Goal: Task Accomplishment & Management: Complete application form

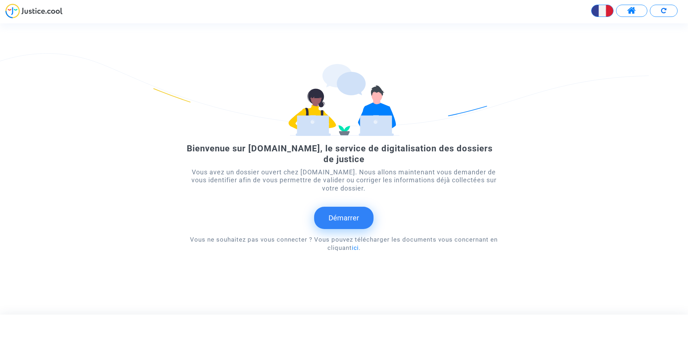
click at [346, 214] on button "Démarrer" at bounding box center [343, 218] width 59 height 22
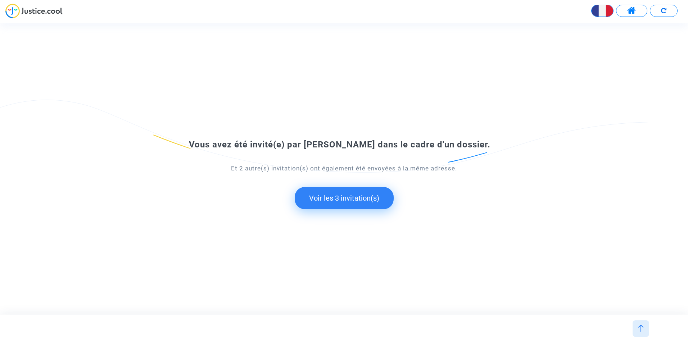
click at [348, 198] on button "Voir les 3 invitation(s)" at bounding box center [344, 198] width 99 height 22
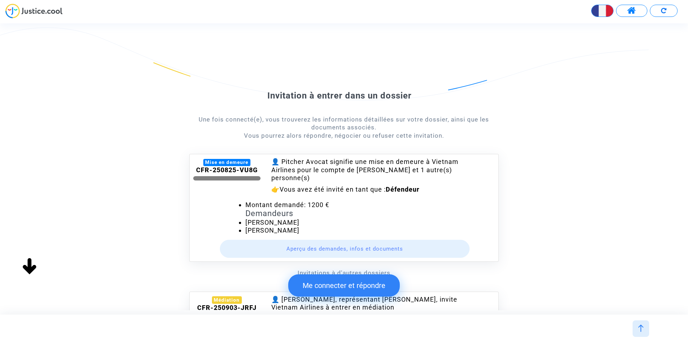
click at [336, 285] on button "Me connecter et répondre" at bounding box center [344, 286] width 112 height 22
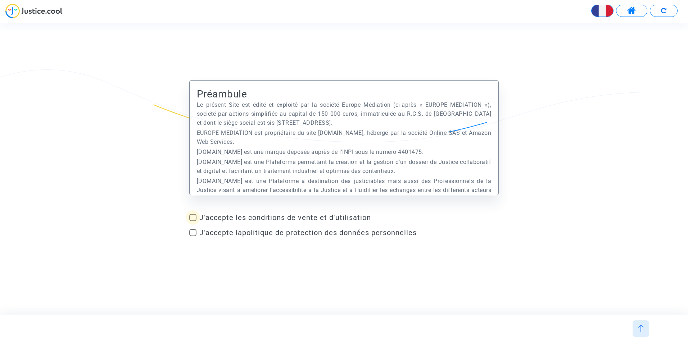
click at [194, 219] on span at bounding box center [192, 217] width 7 height 7
click at [193, 221] on input "J'accepte les conditions de vente et d'utilisation" at bounding box center [193, 221] width 0 height 0
checkbox input "true"
click at [197, 231] on label "J'accepte la politique de protection des données personnelles" at bounding box center [344, 233] width 310 height 9
click at [193, 237] on input "J'accepte la politique de protection des données personnelles" at bounding box center [193, 237] width 0 height 0
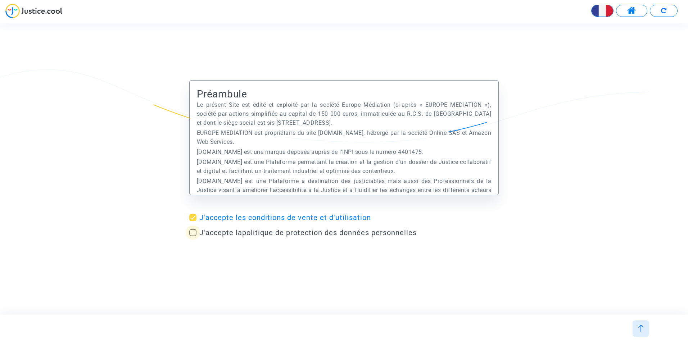
checkbox input "true"
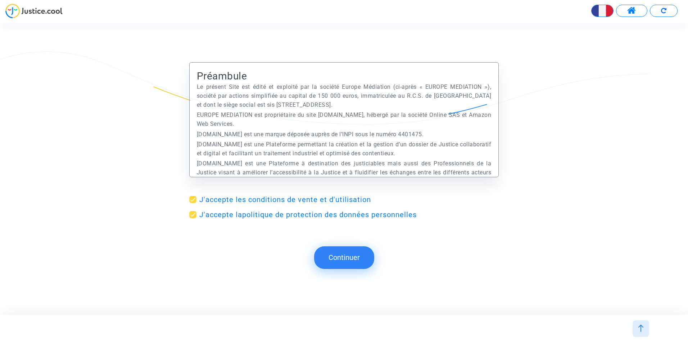
click at [331, 253] on button "Continuer" at bounding box center [344, 258] width 60 height 22
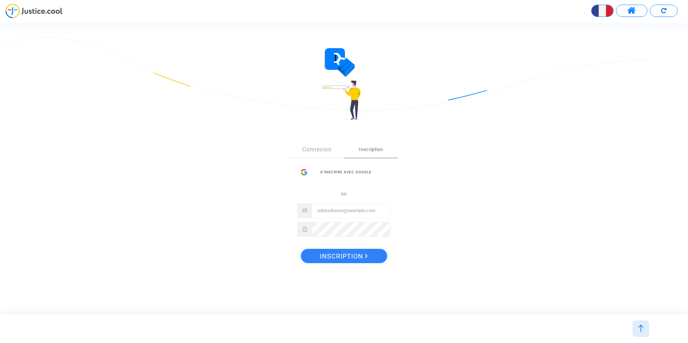
click at [355, 212] on input "Email" at bounding box center [351, 211] width 78 height 14
click at [327, 206] on input "Email" at bounding box center [351, 211] width 78 height 14
click at [332, 147] on link "Connexion" at bounding box center [317, 150] width 54 height 16
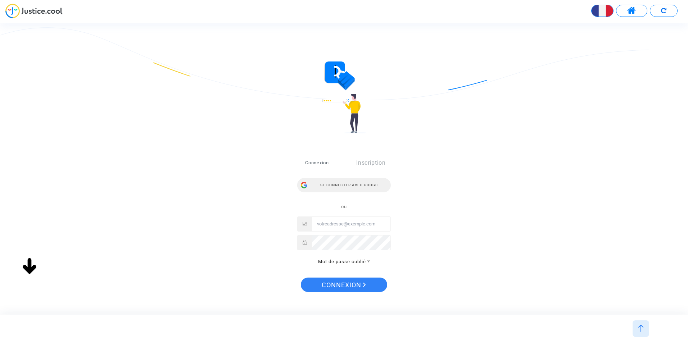
click at [336, 183] on div "Se connecter avec Google" at bounding box center [344, 185] width 94 height 14
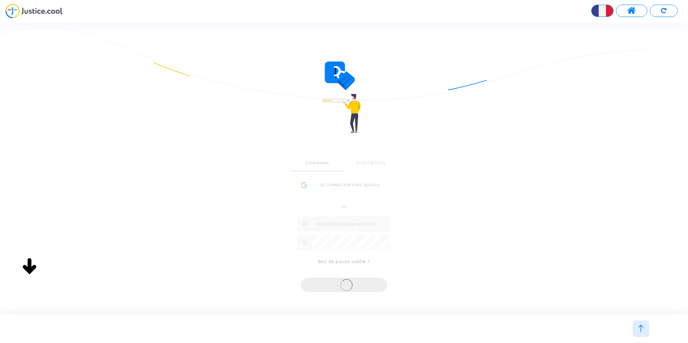
click at [348, 217] on div "Connexion Inscription Se connecter avec Google ou Mot de passe oublié ?" at bounding box center [344, 214] width 108 height 118
click at [405, 302] on div "Se connecter Connexion Inscription Se connecter avec Google ou Mot de passe oub…" at bounding box center [344, 226] width 310 height 171
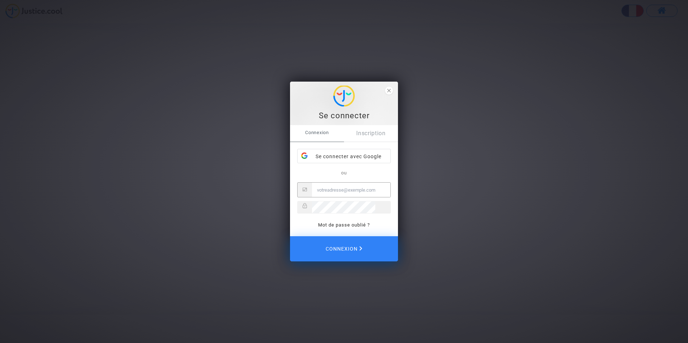
click at [339, 190] on input "Email" at bounding box center [351, 190] width 78 height 14
type input "V"
type input "vanc@vietnamairlines.com"
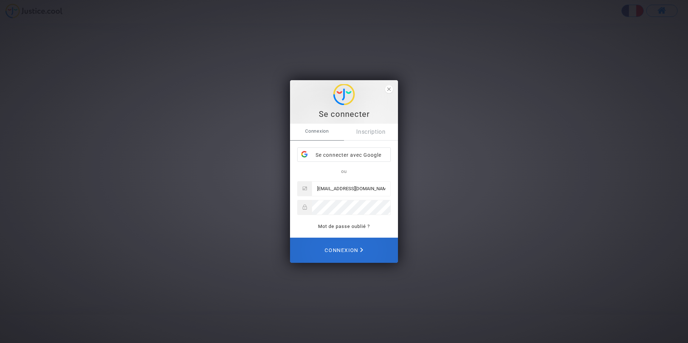
click at [343, 252] on span "Connexion" at bounding box center [344, 251] width 39 height 16
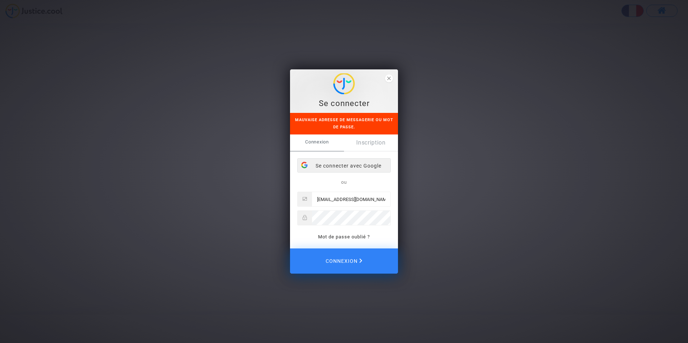
click at [365, 166] on div "Se connecter avec Google" at bounding box center [344, 166] width 93 height 14
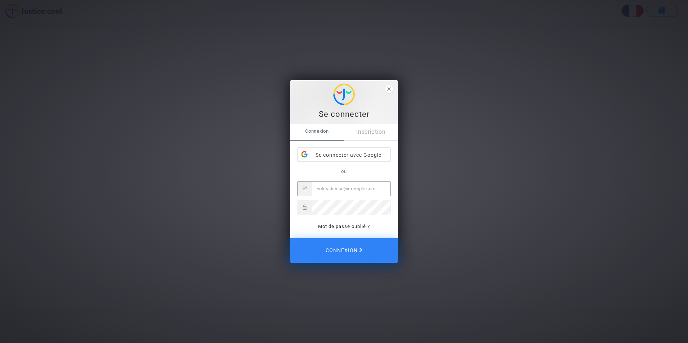
click at [351, 190] on input "Email" at bounding box center [351, 189] width 78 height 14
click at [316, 131] on span "Connexion" at bounding box center [317, 131] width 54 height 15
click at [331, 188] on input "Email" at bounding box center [351, 189] width 78 height 14
click at [343, 195] on input "Email" at bounding box center [351, 189] width 78 height 14
type input "V"
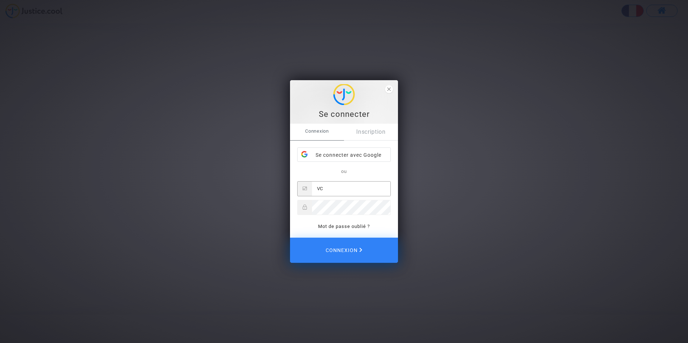
type input "V"
type input "vc.vnafr@gmail.com"
click at [299, 206] on div at bounding box center [344, 207] width 94 height 15
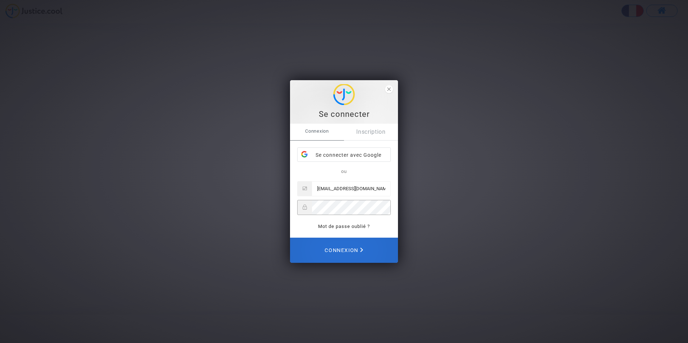
click at [339, 249] on span "Connexion" at bounding box center [344, 251] width 39 height 16
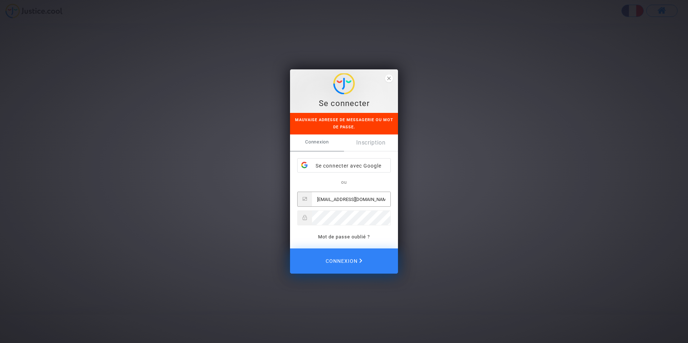
drag, startPoint x: 369, startPoint y: 195, endPoint x: 247, endPoint y: 189, distance: 121.8
click at [247, 189] on div "Se connecter Mauvaise adresse de messagerie ou mot de passe. Connexion Inscript…" at bounding box center [344, 171] width 688 height 343
click at [310, 140] on span "Connexion" at bounding box center [317, 142] width 54 height 15
click at [339, 198] on input "Email" at bounding box center [351, 199] width 78 height 14
type input "c"
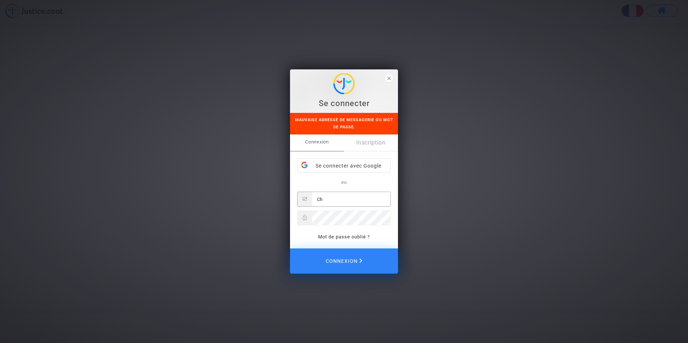
type input "C"
type input "v"
type input "V"
type input "vanc@vietnamairlines.com"
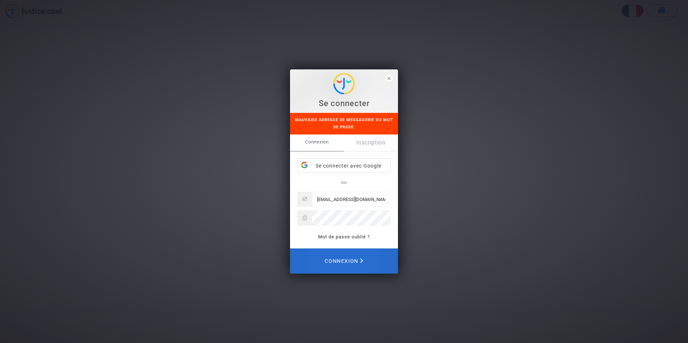
click at [348, 257] on span "Connexion" at bounding box center [344, 261] width 39 height 16
click at [331, 261] on span "Connexion" at bounding box center [344, 261] width 39 height 16
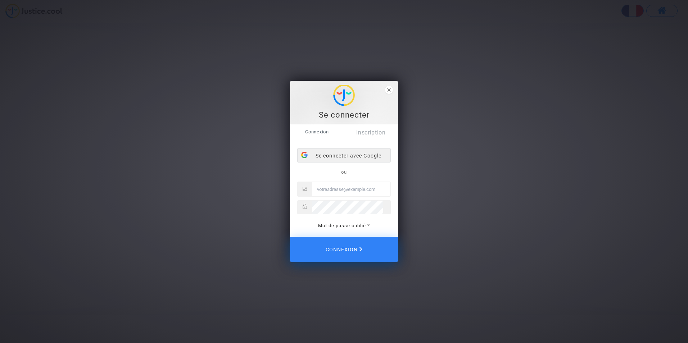
click at [338, 156] on div "Se connecter avec Google" at bounding box center [344, 156] width 93 height 14
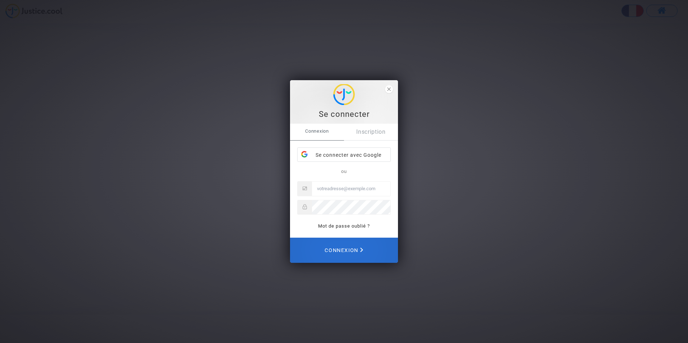
click at [348, 246] on span "Connexion" at bounding box center [344, 251] width 39 height 16
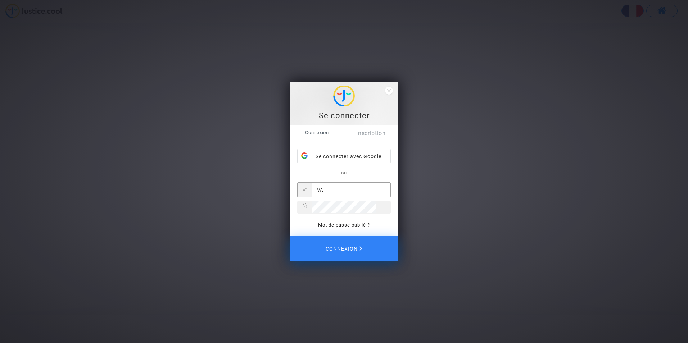
type input "V"
type input "vanc@vietnamairlines.com"
type input "V"
type input "v"
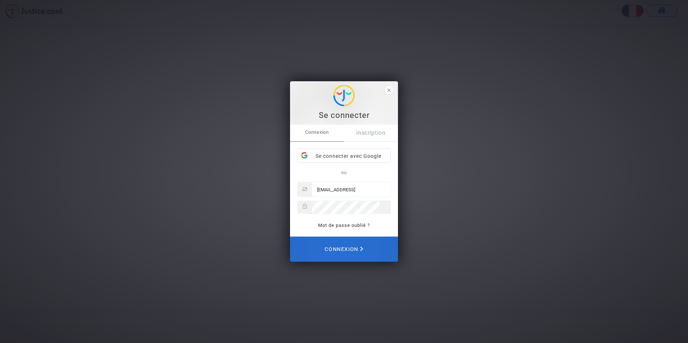
click at [338, 249] on span "Connexion" at bounding box center [344, 250] width 39 height 16
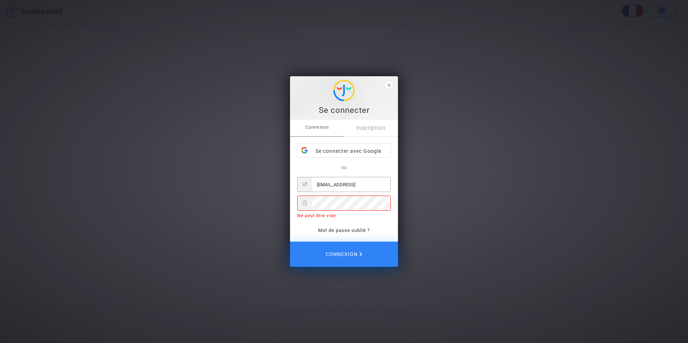
click at [364, 183] on input "[EMAIL_ADDRESS]" at bounding box center [351, 184] width 78 height 14
type input "[EMAIL_ADDRESS][DOMAIN_NAME]"
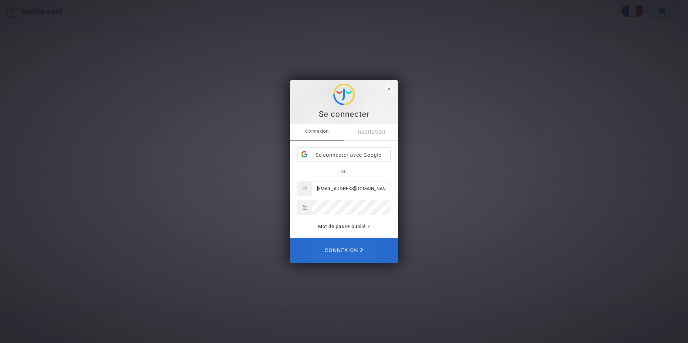
click at [332, 250] on span "Connexion" at bounding box center [344, 251] width 39 height 16
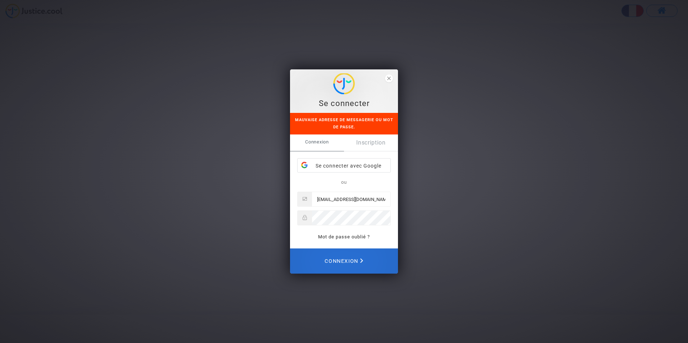
click at [351, 257] on span "Connexion" at bounding box center [344, 261] width 39 height 16
click at [350, 257] on span "Connexion" at bounding box center [344, 261] width 39 height 16
